Goal: Task Accomplishment & Management: Complete application form

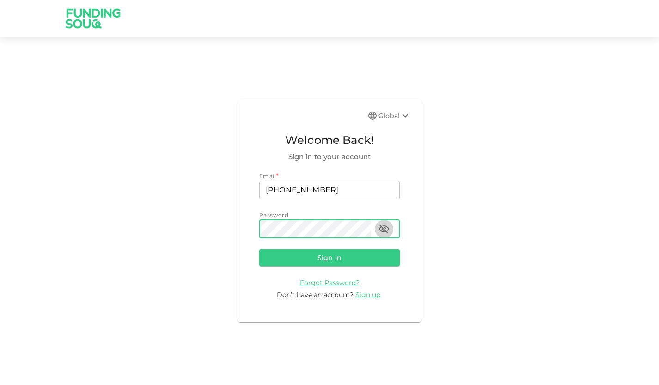
click at [385, 228] on icon "button" at bounding box center [384, 228] width 11 height 11
click at [344, 258] on button "Sign in" at bounding box center [329, 257] width 141 height 17
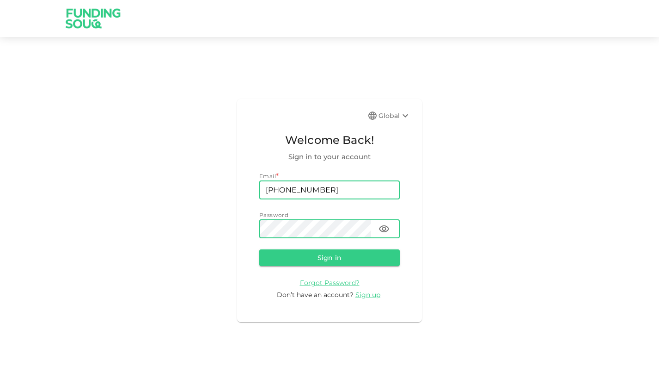
drag, startPoint x: 299, startPoint y: 187, endPoint x: 226, endPoint y: 185, distance: 72.6
click at [226, 185] on div "Global Welcome Back! Sign in to your account Email * email [PHONE_NUMBER] email…" at bounding box center [329, 210] width 659 height 324
type input "[EMAIL_ADDRESS][DOMAIN_NAME]"
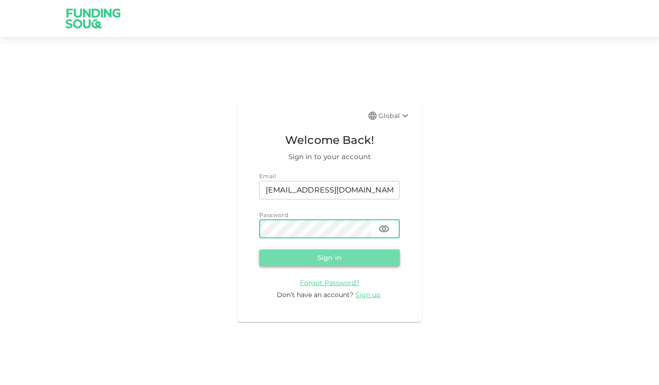
click at [333, 260] on button "Sign in" at bounding box center [329, 257] width 141 height 17
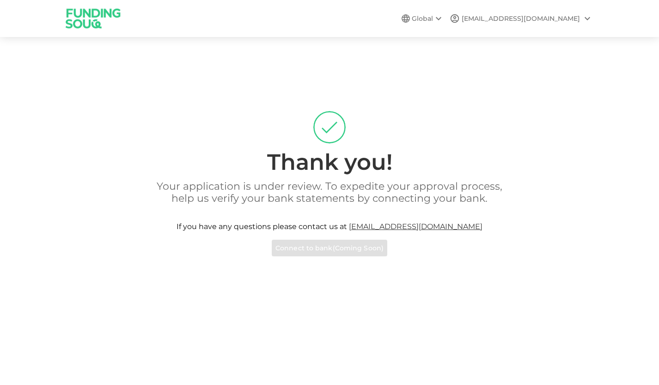
click at [330, 248] on div "Your application is under review. To expedite your approval process, help us ve…" at bounding box center [329, 218] width 527 height 76
click at [519, 15] on div "[EMAIL_ADDRESS][DOMAIN_NAME]" at bounding box center [521, 19] width 118 height 10
click at [429, 19] on div at bounding box center [329, 192] width 659 height 385
click at [435, 18] on div "Global" at bounding box center [428, 18] width 32 height 11
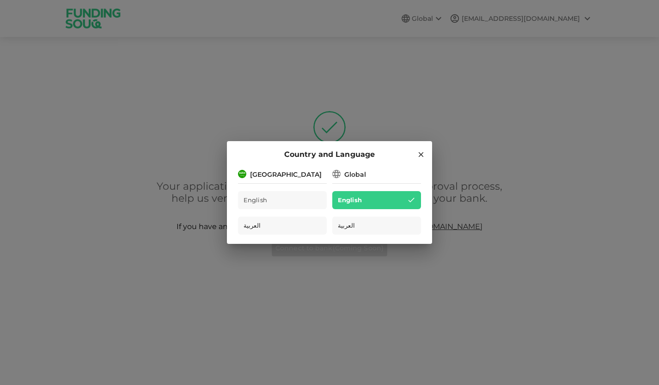
click at [417, 151] on icon at bounding box center [421, 154] width 8 height 8
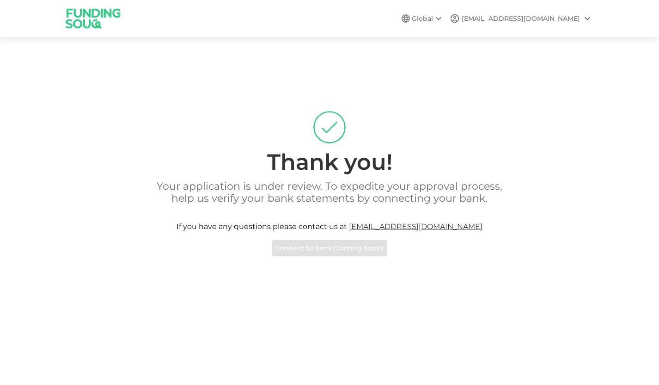
click at [96, 31] on img at bounding box center [93, 18] width 69 height 37
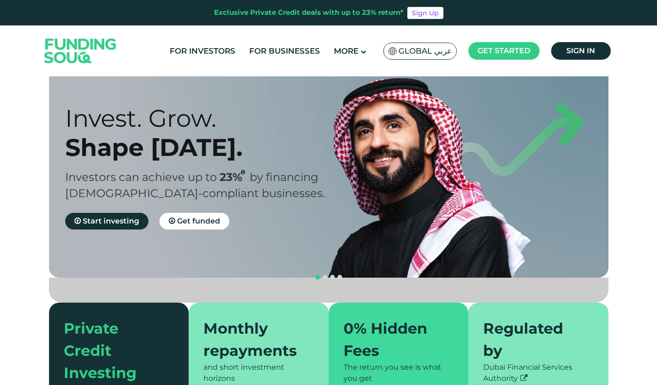
scroll to position [78, 0]
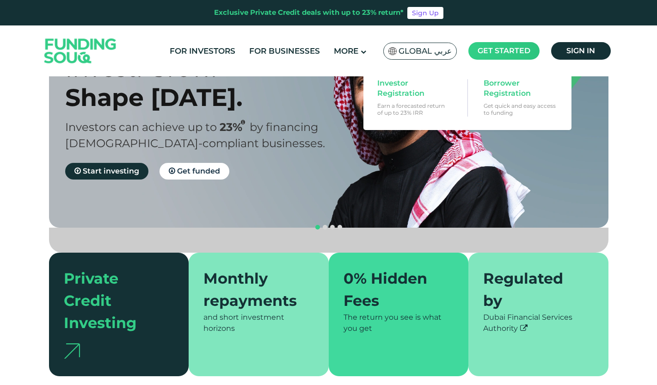
click at [487, 53] on span "Get started" at bounding box center [503, 50] width 53 height 9
click at [505, 91] on span "Borrower Registration" at bounding box center [519, 88] width 71 height 20
